Goal: Find specific page/section: Find specific page/section

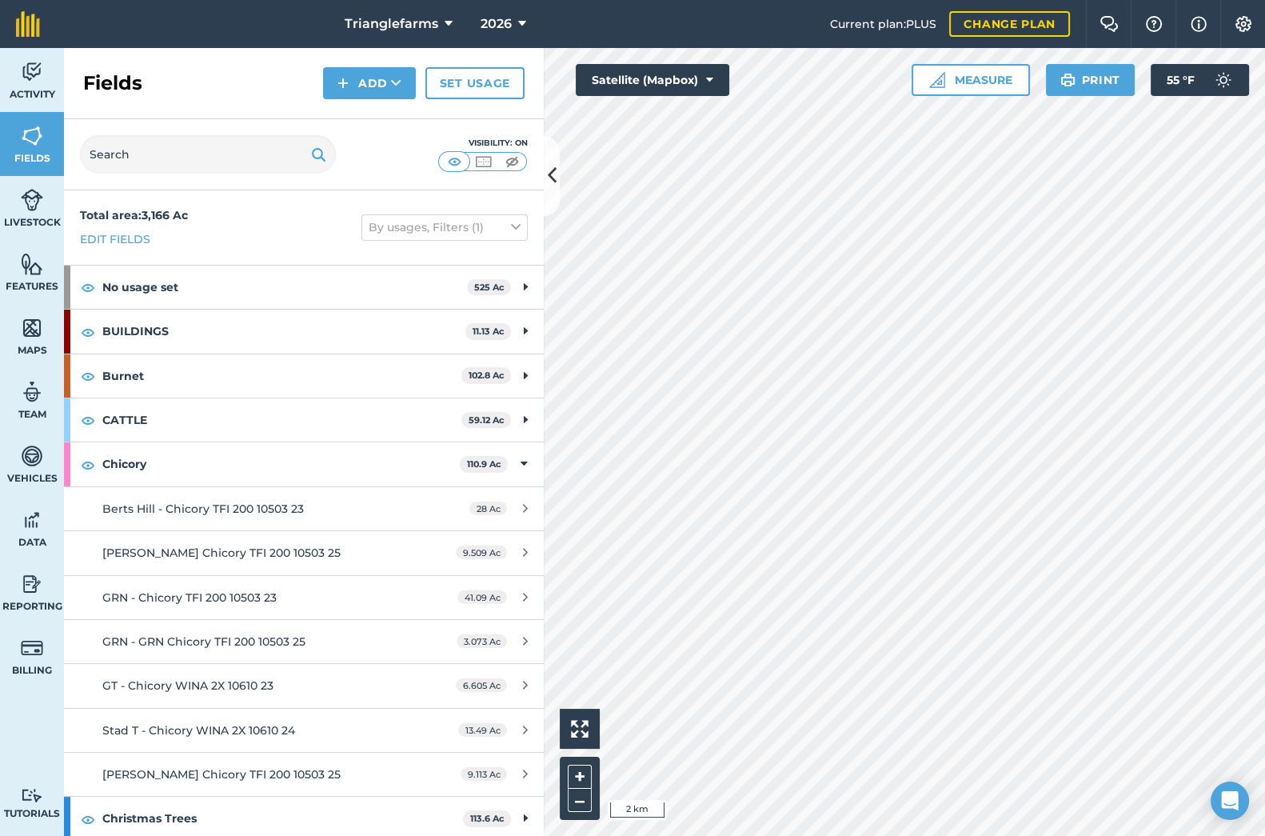
click at [533, 20] on div "2026" at bounding box center [504, 24] width 90 height 48
click at [505, 22] on span "2026" at bounding box center [496, 23] width 31 height 19
click at [497, 6] on button "2026" at bounding box center [503, 24] width 58 height 48
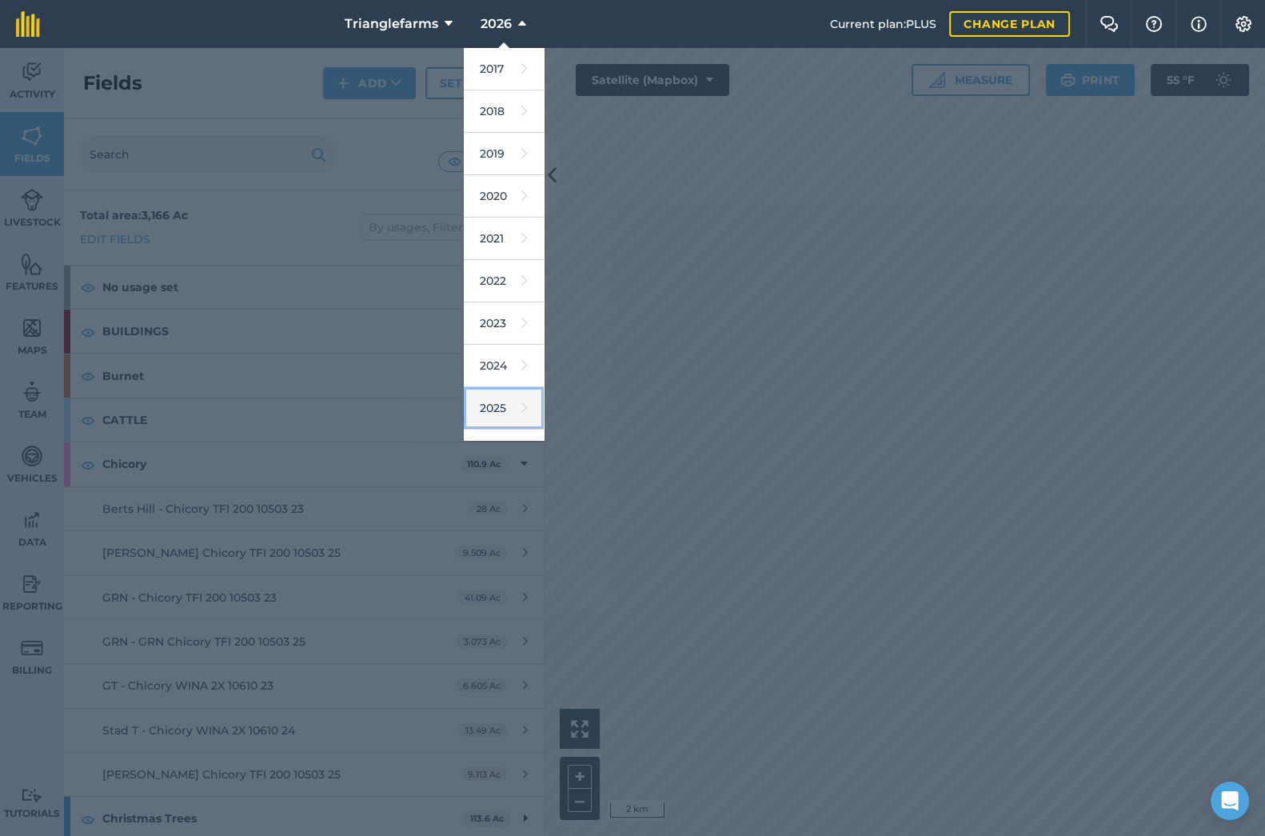
click at [496, 408] on link "2025" at bounding box center [504, 408] width 80 height 42
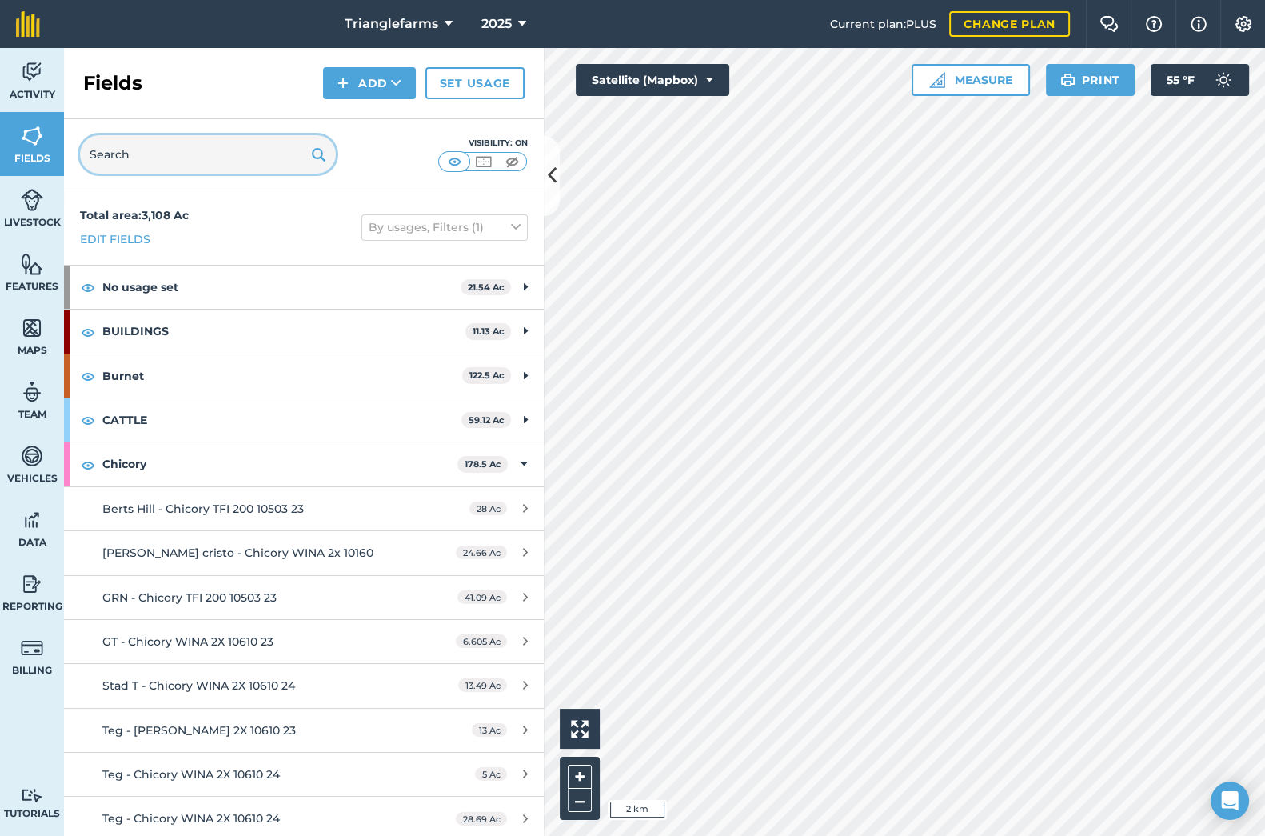
click at [190, 143] on input "text" at bounding box center [208, 154] width 256 height 38
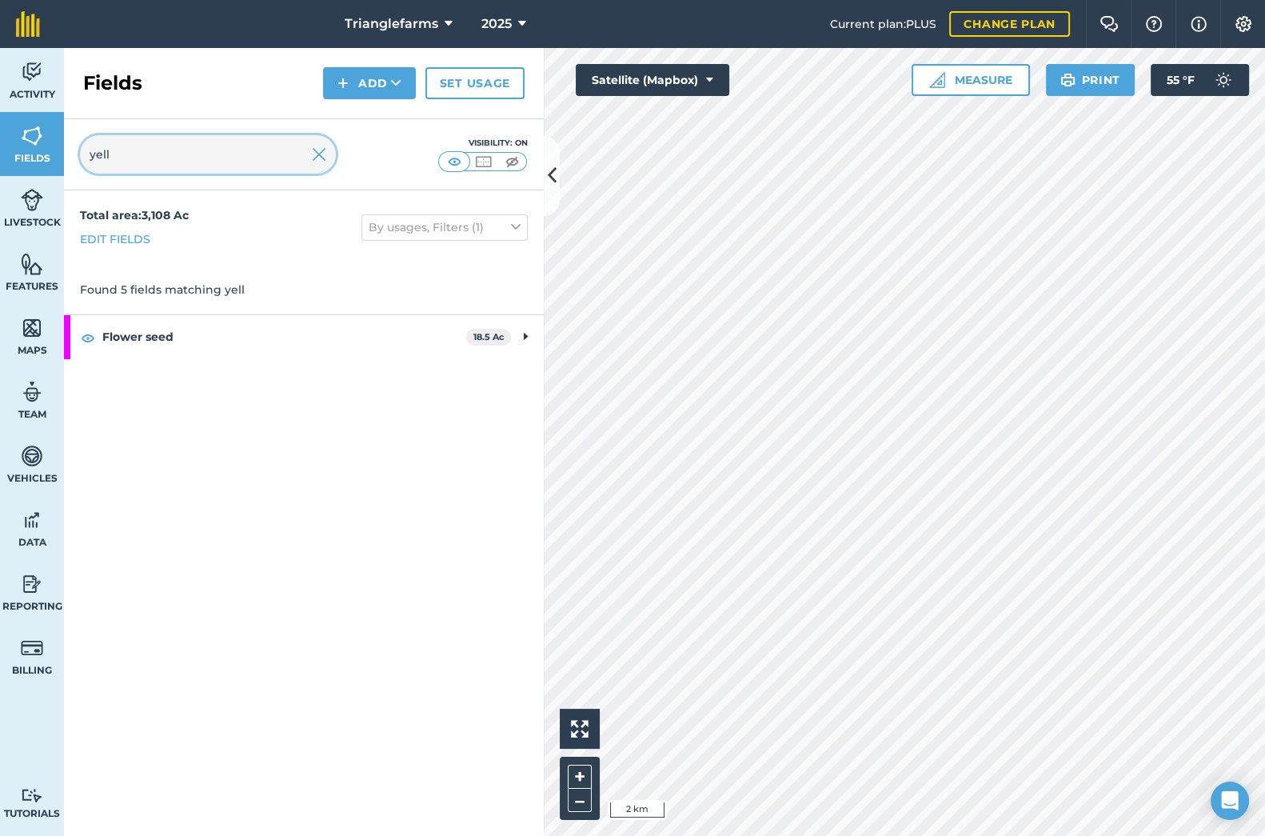
type input "yell"
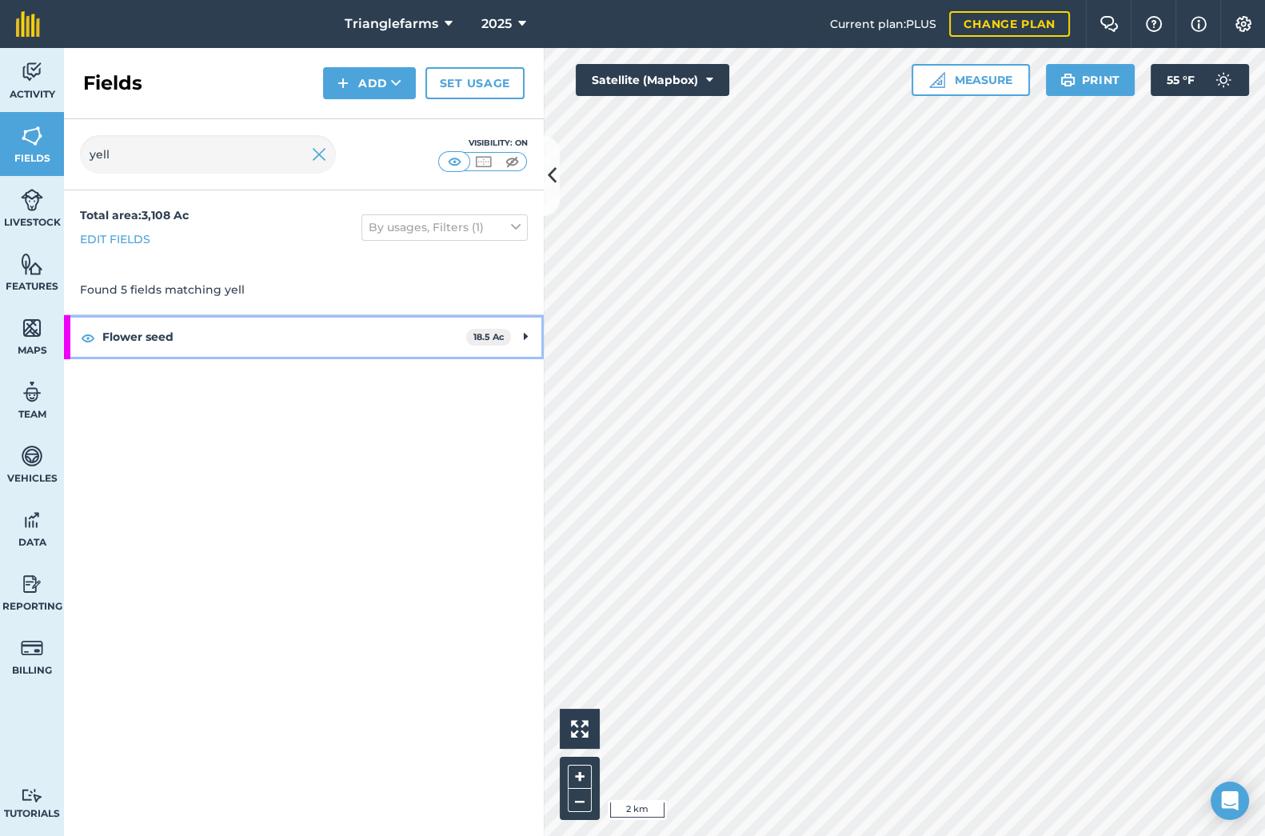
click at [186, 336] on strong "Flower seed" at bounding box center [284, 336] width 364 height 43
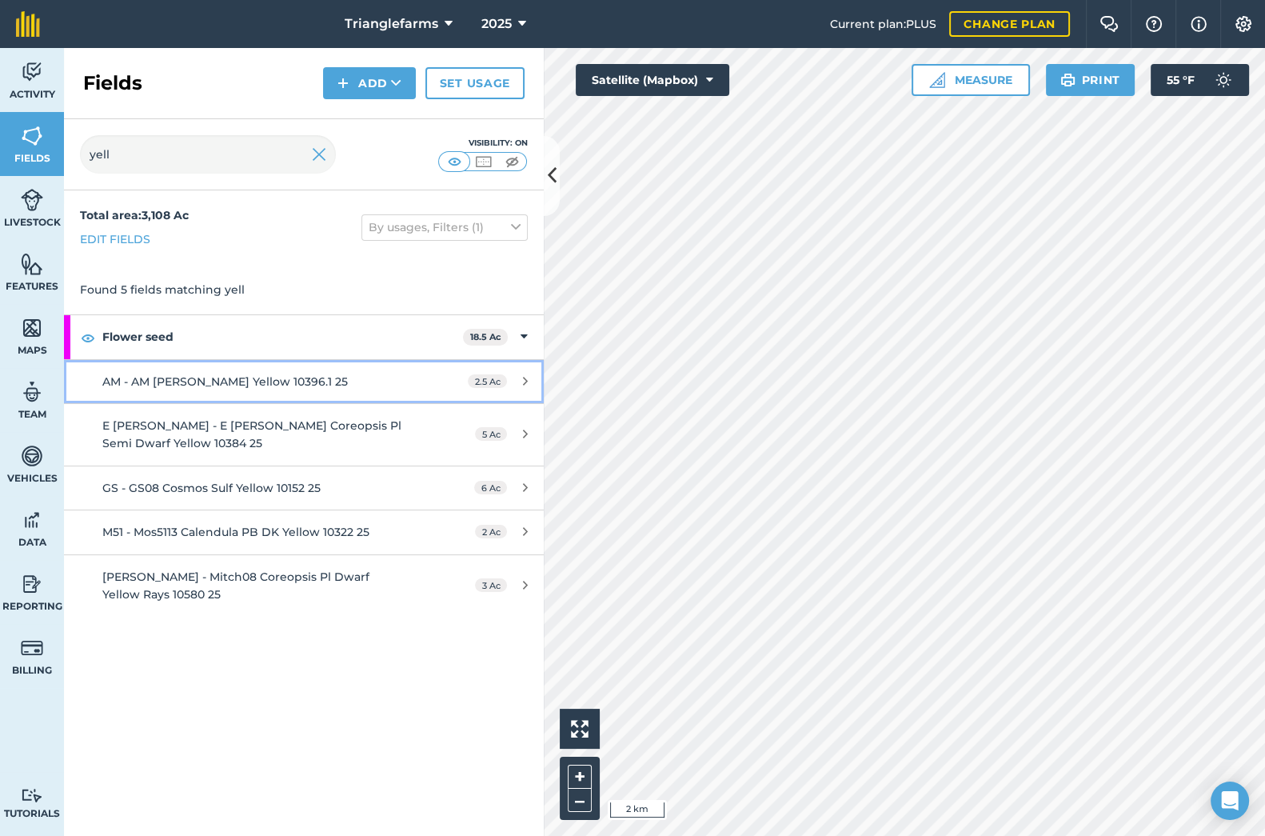
click at [340, 381] on div "AM - AM [PERSON_NAME] Yellow 10396.1 25" at bounding box center [252, 382] width 301 height 18
